Goal: Task Accomplishment & Management: Complete application form

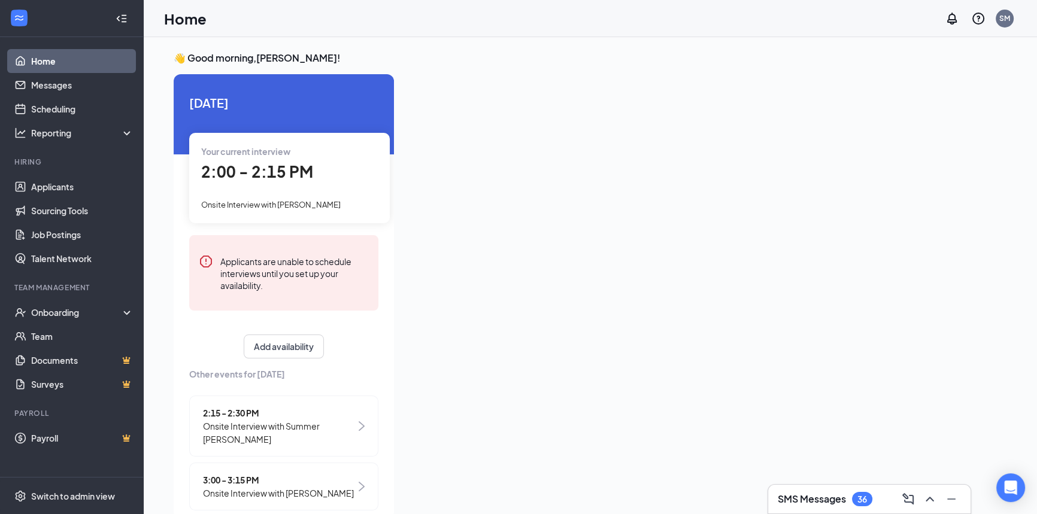
click at [277, 194] on div "Your current interview 2:00 - 2:15 PM Onsite Interview with [PERSON_NAME]" at bounding box center [289, 178] width 201 height 90
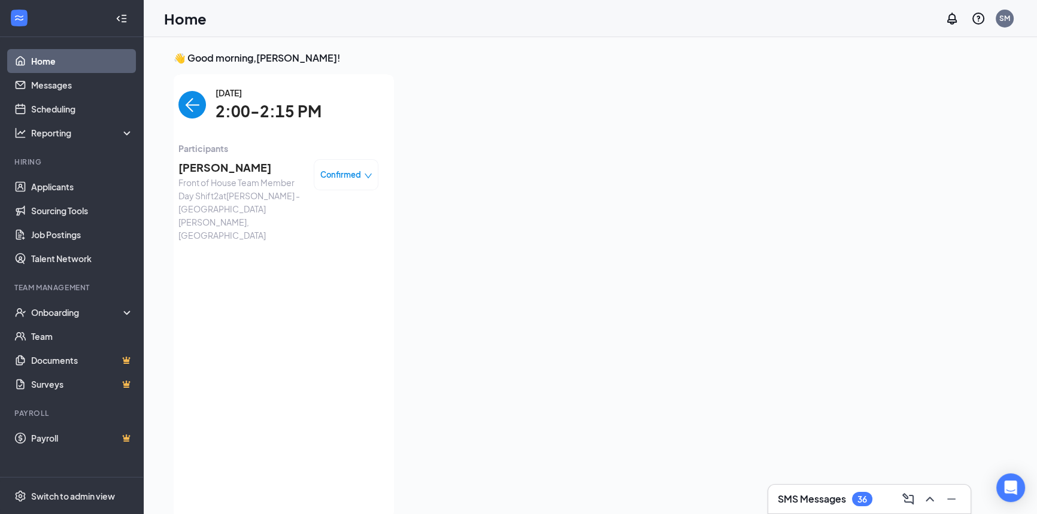
scroll to position [5, 0]
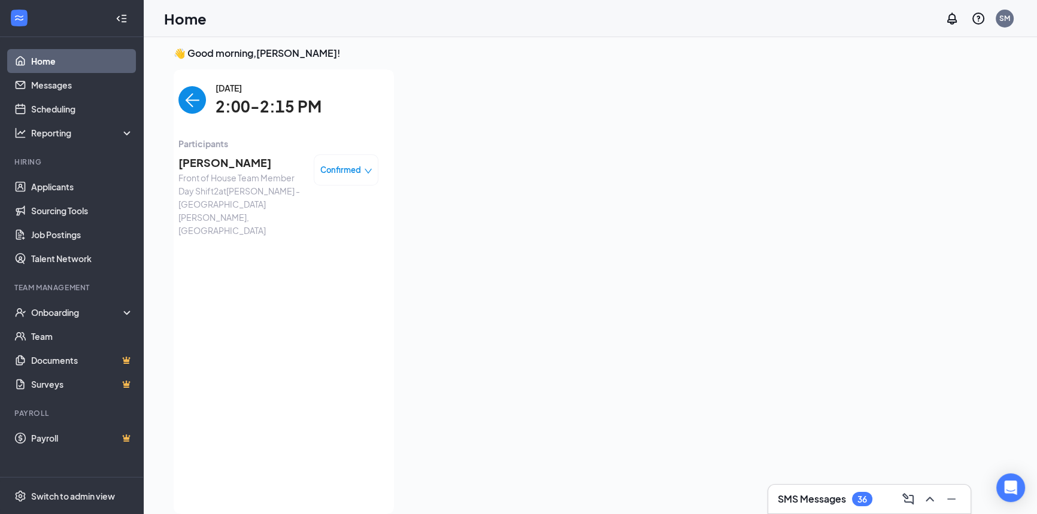
click at [365, 172] on icon "down" at bounding box center [368, 171] width 7 height 5
click at [318, 224] on span "Mark complete" at bounding box center [302, 225] width 60 height 13
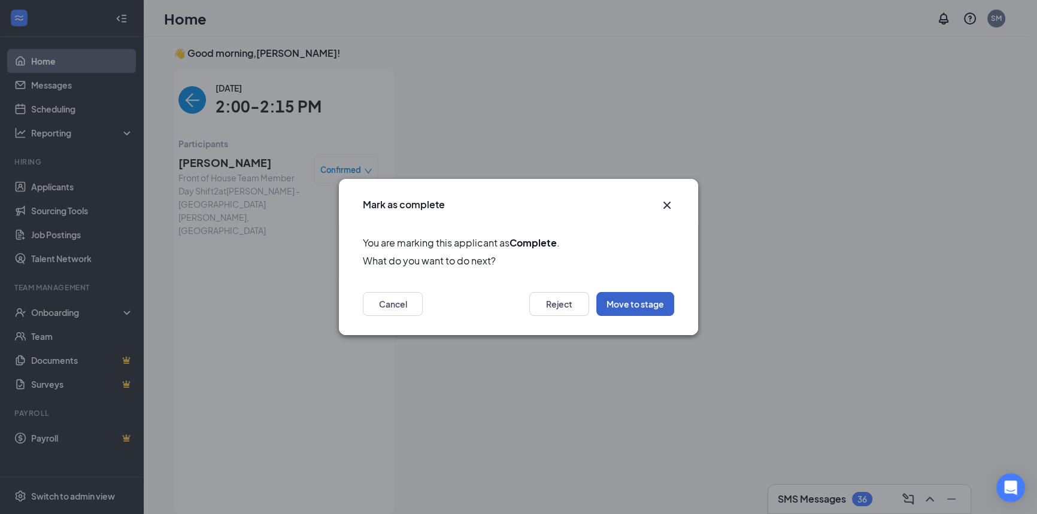
click at [635, 305] on button "Move to stage" at bounding box center [635, 304] width 78 height 24
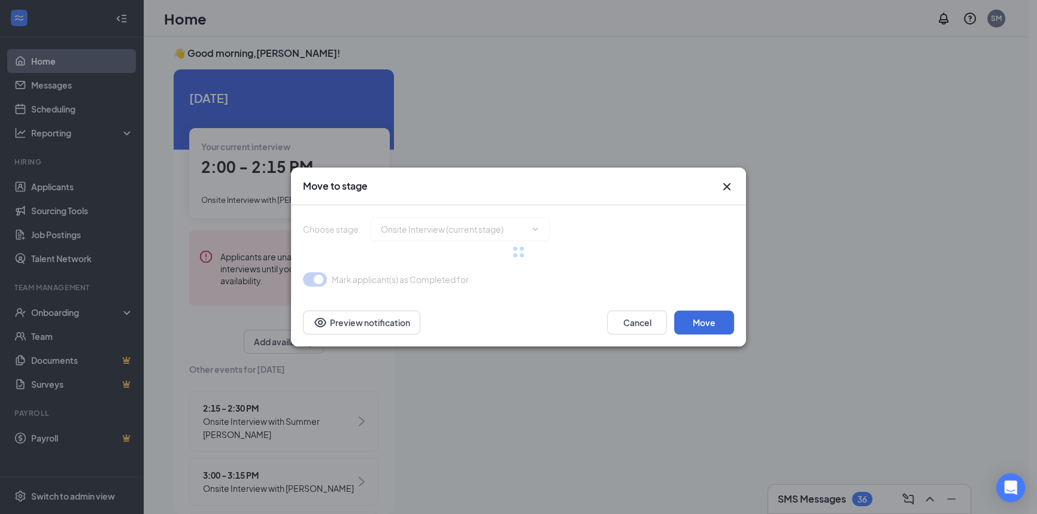
type input "Hiring Complete (final stage)"
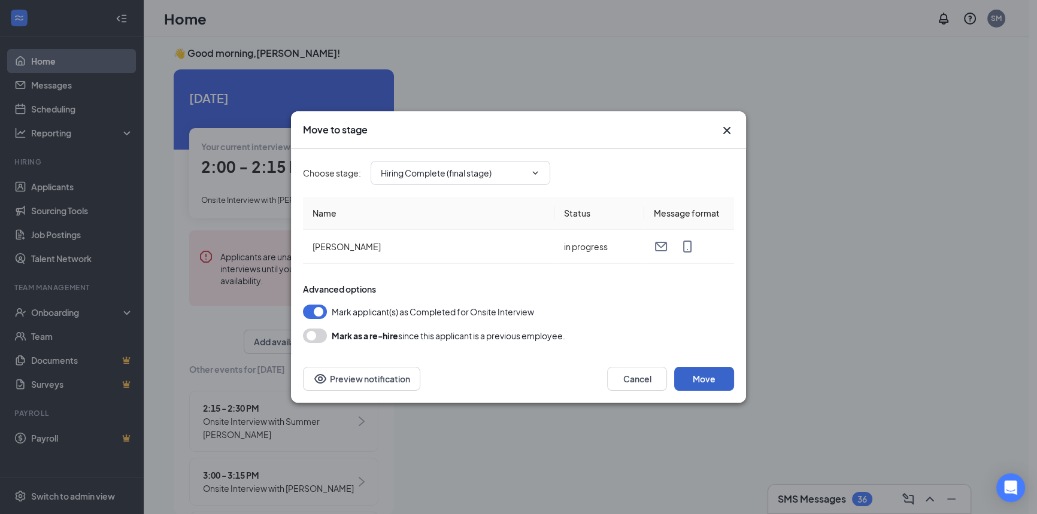
click at [705, 383] on button "Move" at bounding box center [704, 379] width 60 height 24
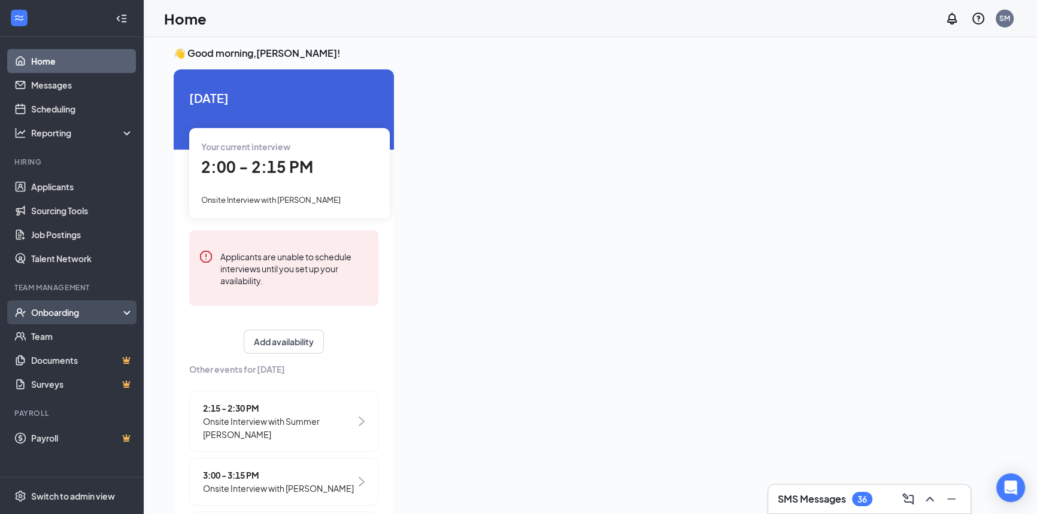
click at [71, 311] on div "Onboarding" at bounding box center [77, 313] width 92 height 12
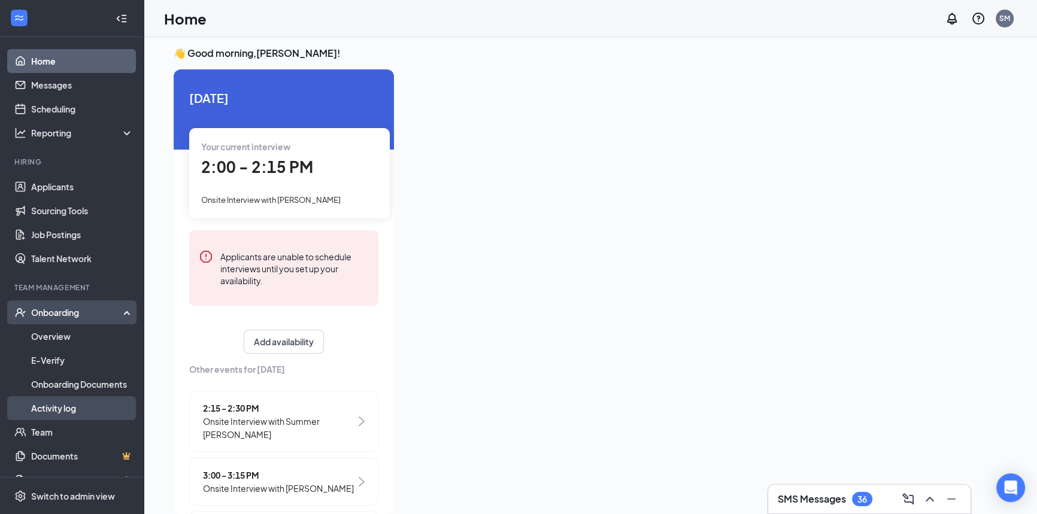
click at [73, 409] on link "Activity log" at bounding box center [82, 408] width 102 height 24
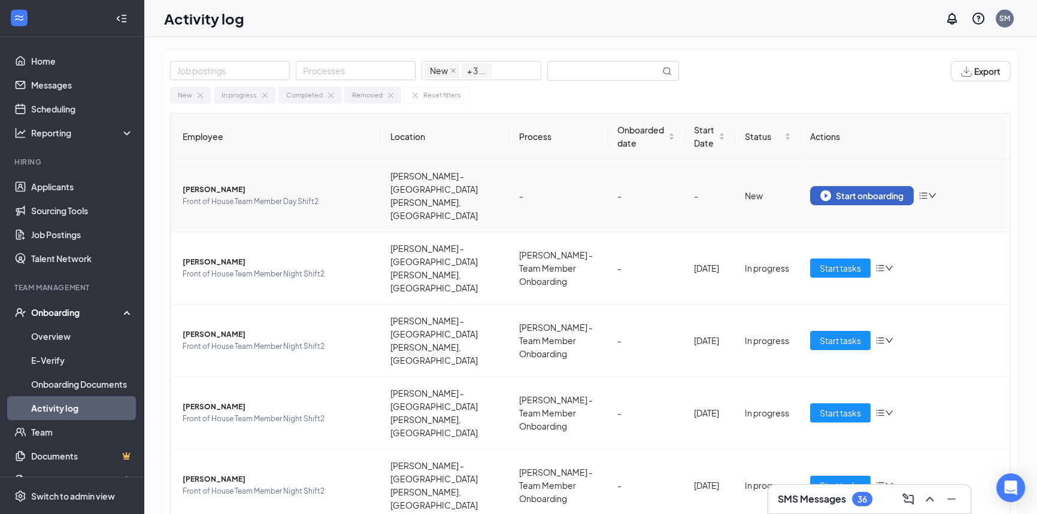
click at [849, 190] on div "Start onboarding" at bounding box center [861, 195] width 83 height 11
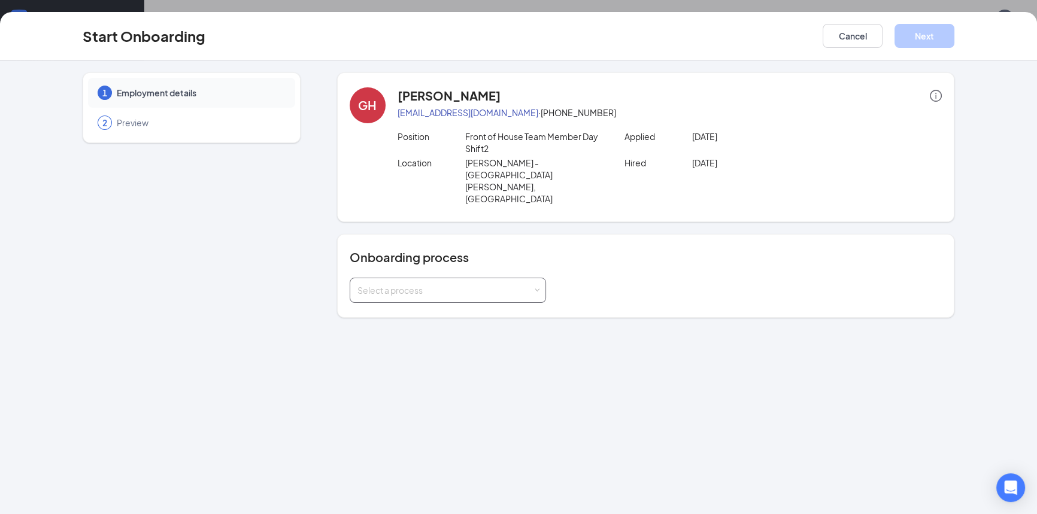
click at [538, 288] on span at bounding box center [536, 290] width 5 height 5
click at [521, 299] on li "[PERSON_NAME] - Team Member Onboarding" at bounding box center [447, 301] width 196 height 22
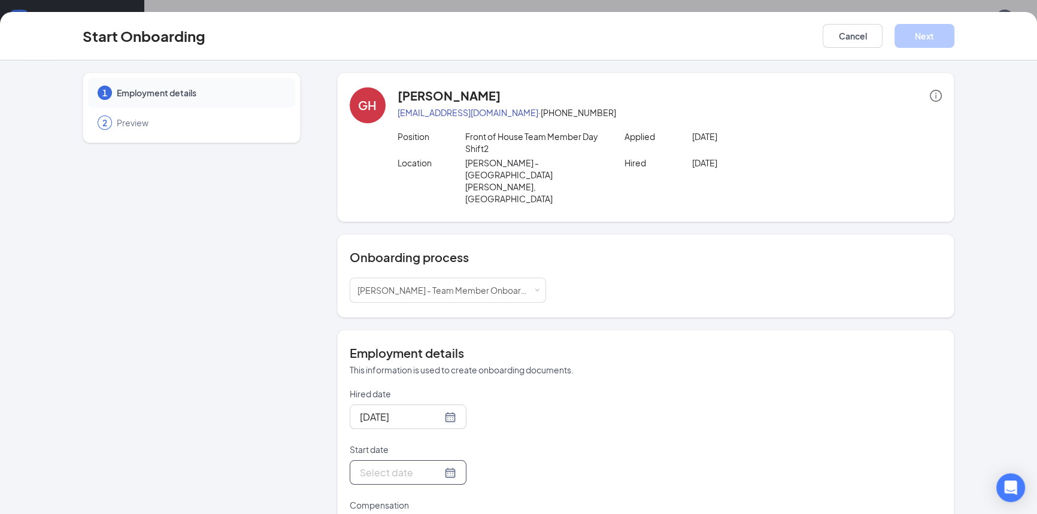
click at [440, 465] on div at bounding box center [408, 472] width 96 height 15
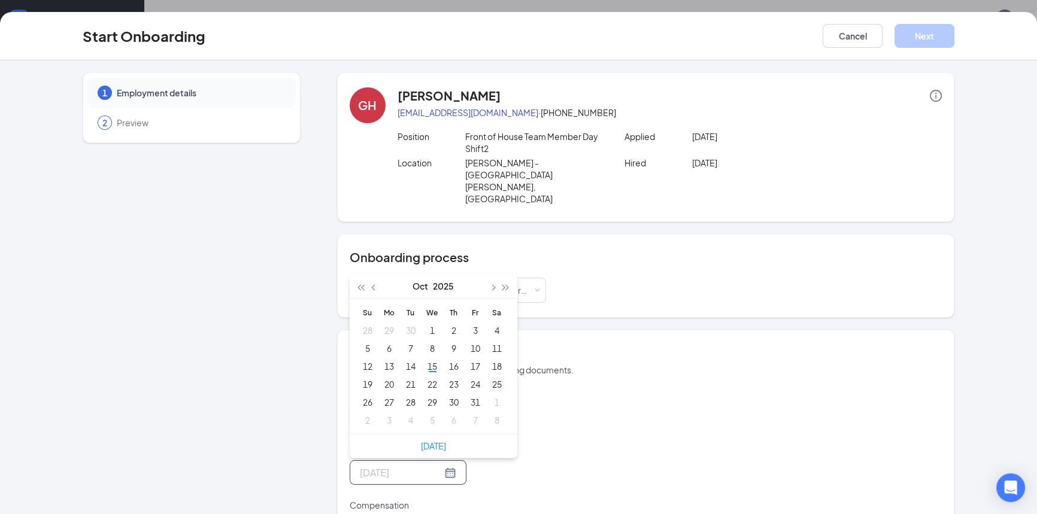
type input "[DATE]"
click at [490, 377] on div "25" at bounding box center [497, 384] width 14 height 14
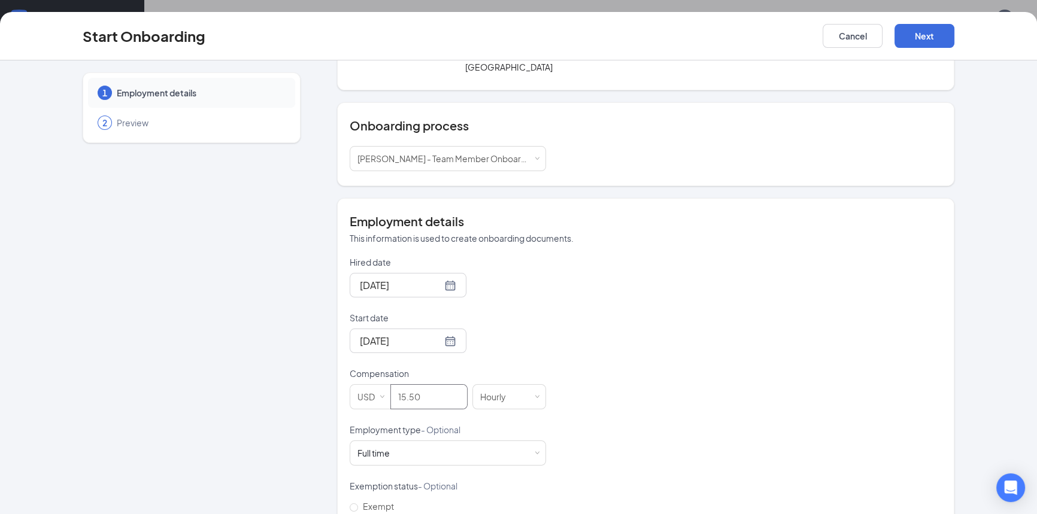
scroll to position [163, 0]
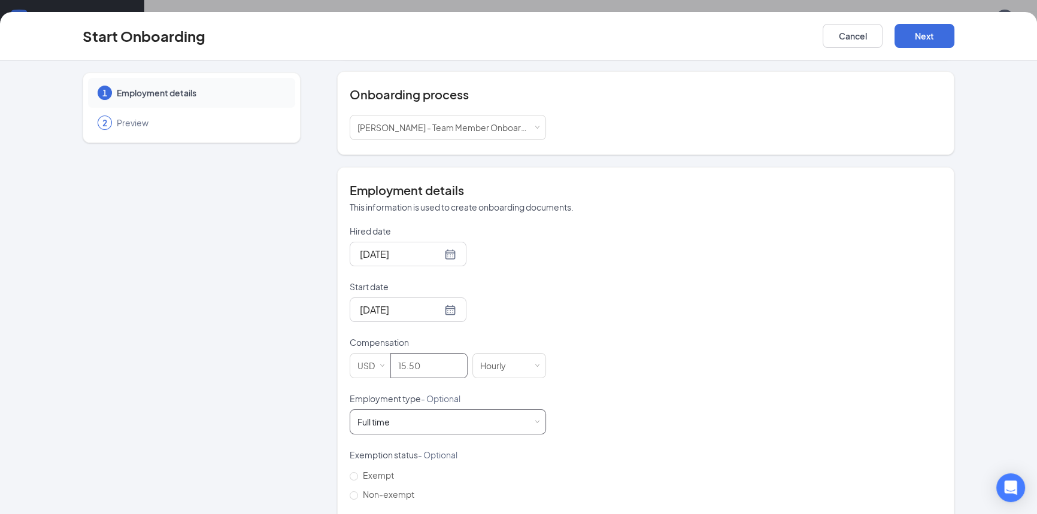
type input "15.5"
click at [534, 420] on span at bounding box center [536, 422] width 5 height 5
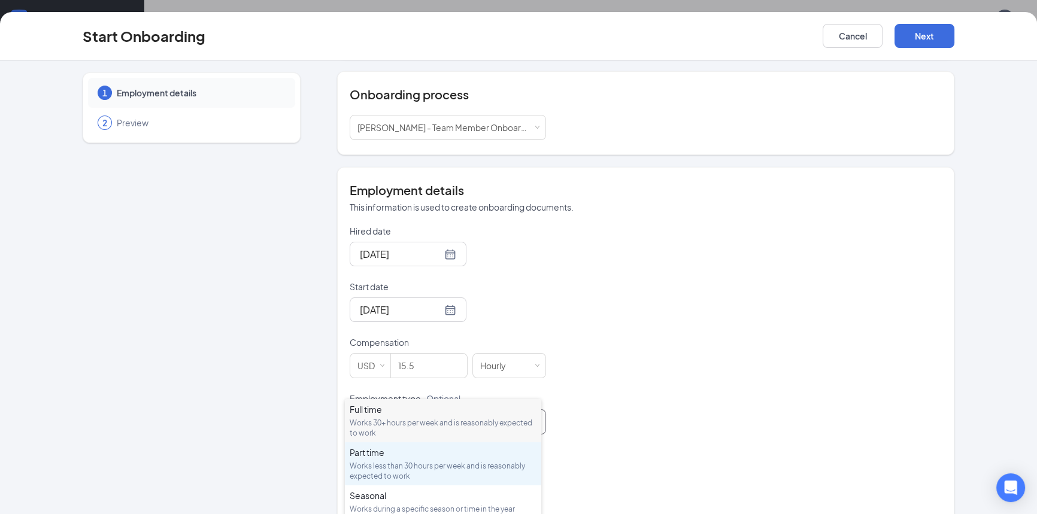
click at [484, 465] on div "Works less than 30 hours per week and is reasonably expected to work" at bounding box center [443, 471] width 187 height 20
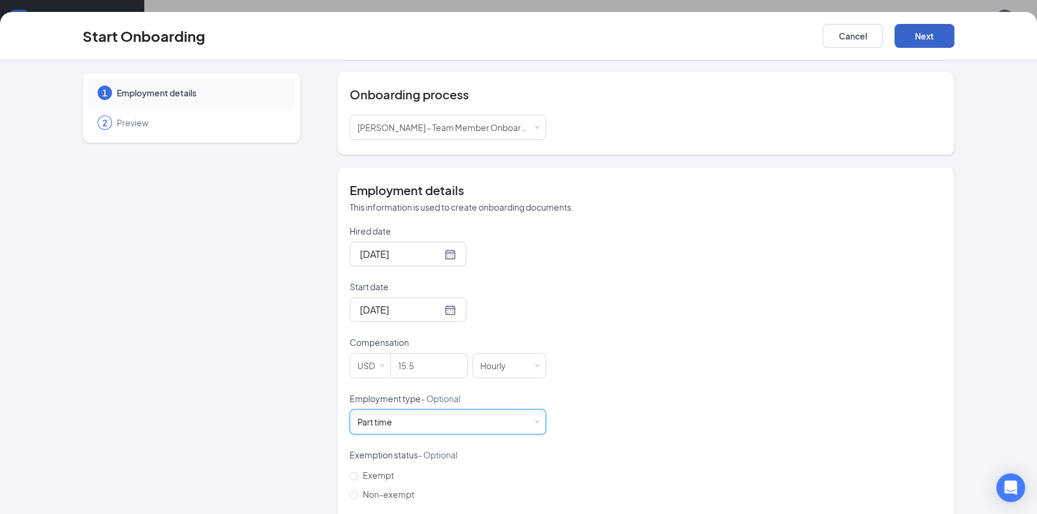
click at [919, 41] on button "Next" at bounding box center [925, 36] width 60 height 24
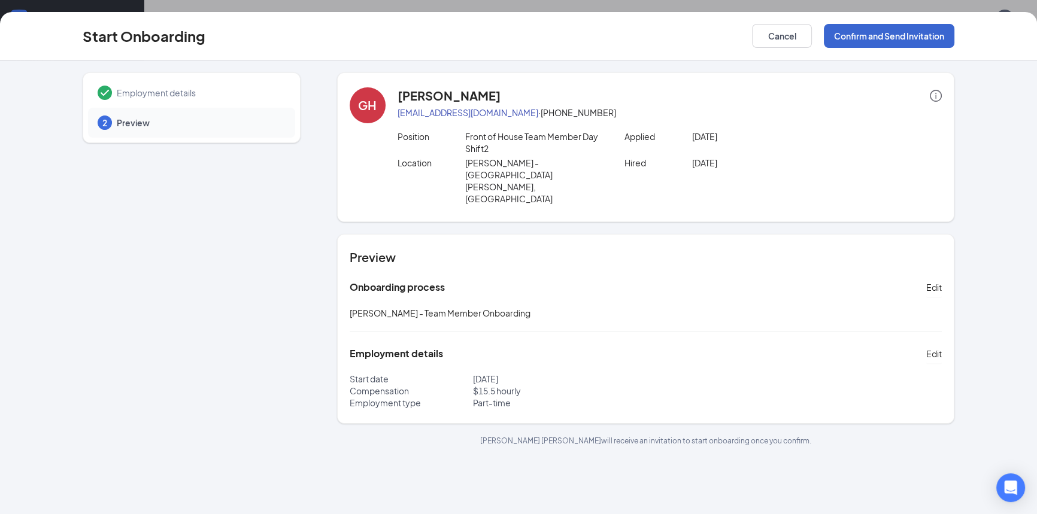
scroll to position [0, 0]
click at [892, 42] on button "Confirm and Send Invitation" at bounding box center [889, 36] width 131 height 24
